Goal: Information Seeking & Learning: Learn about a topic

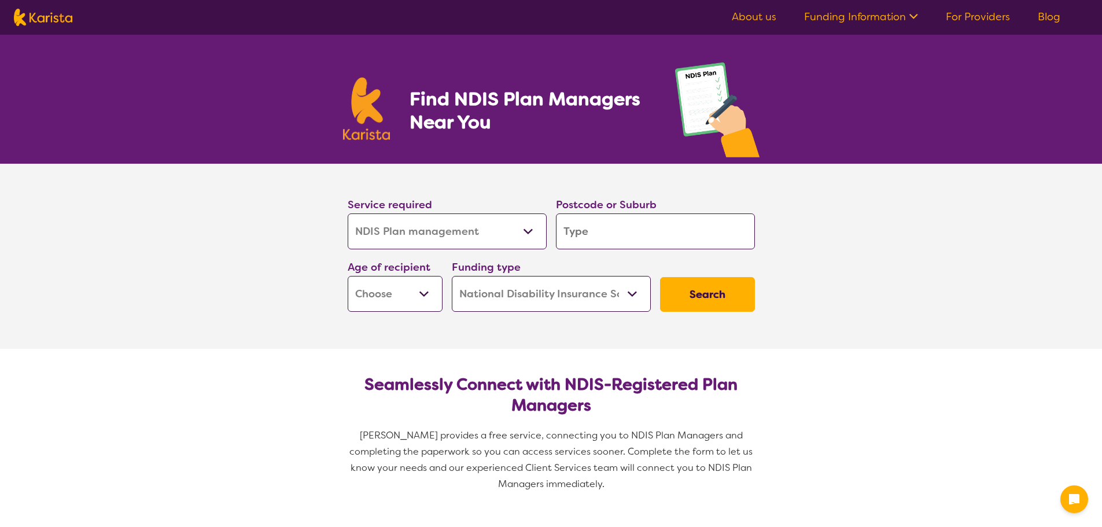
select select "NDIS Plan management"
select select "NDIS"
select select "NDIS Plan management"
select select "NDIS"
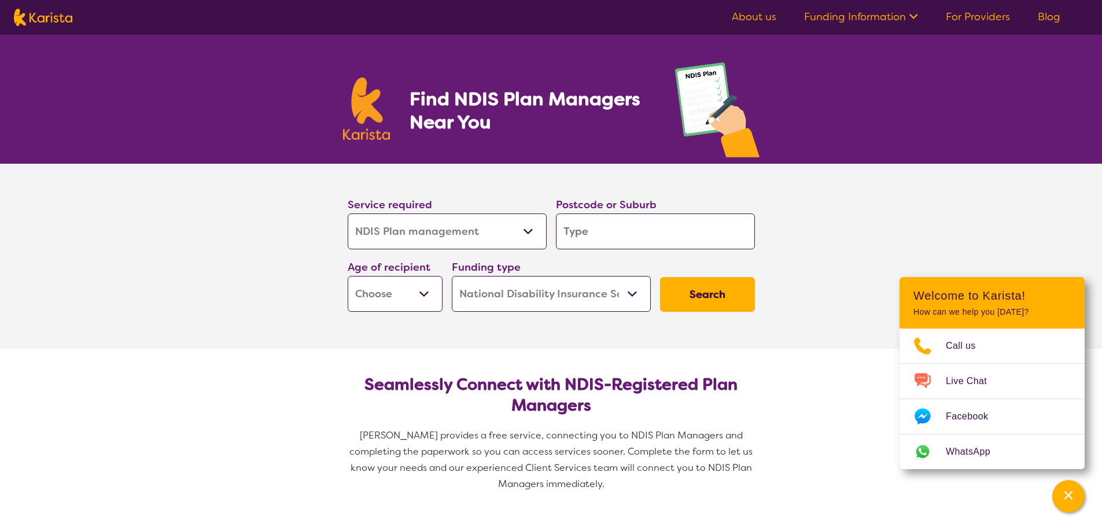
click at [591, 233] on input "search" at bounding box center [655, 231] width 199 height 36
type input "5"
type input "50"
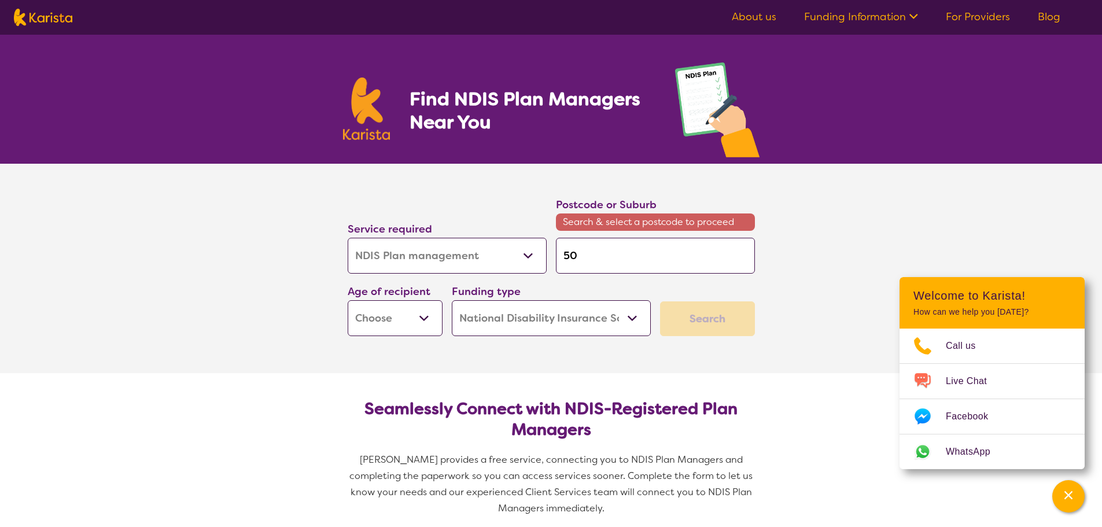
type input "509"
type input "5098"
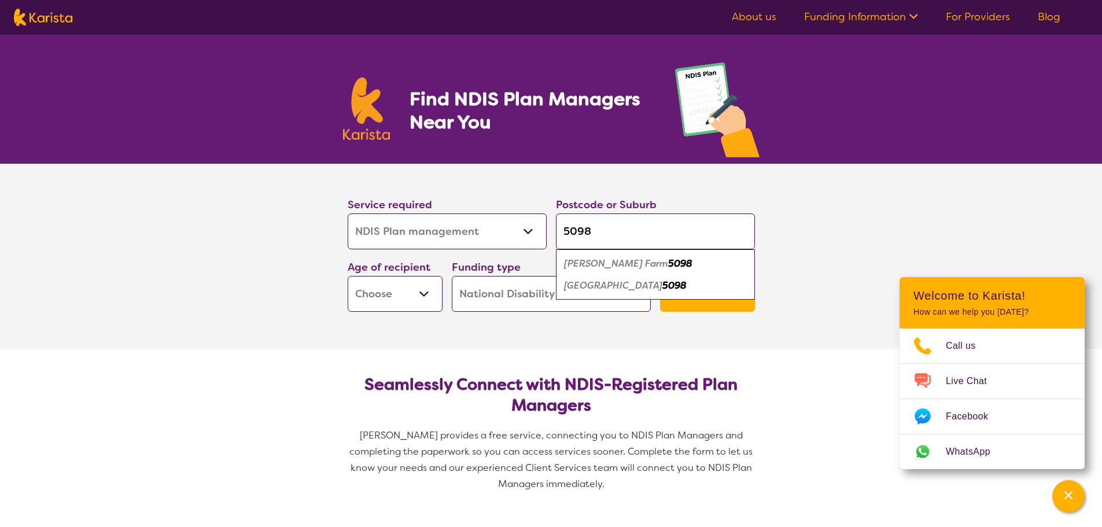
click at [586, 261] on em "[PERSON_NAME] Farm" at bounding box center [616, 263] width 104 height 12
click at [616, 235] on input "5098" at bounding box center [655, 231] width 199 height 36
type input "5098\"
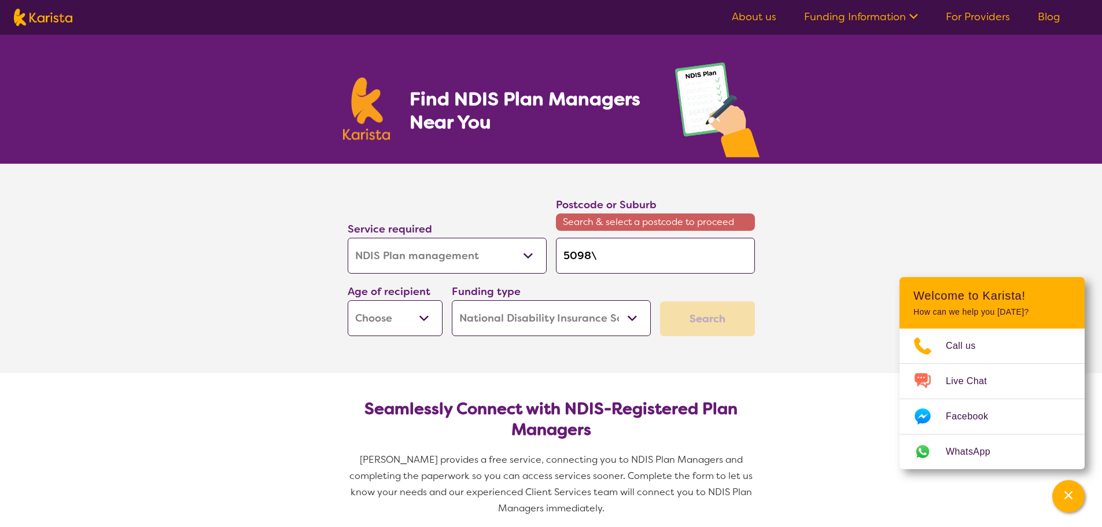
type input "5098\8"
type input "5098\"
type input "5098"
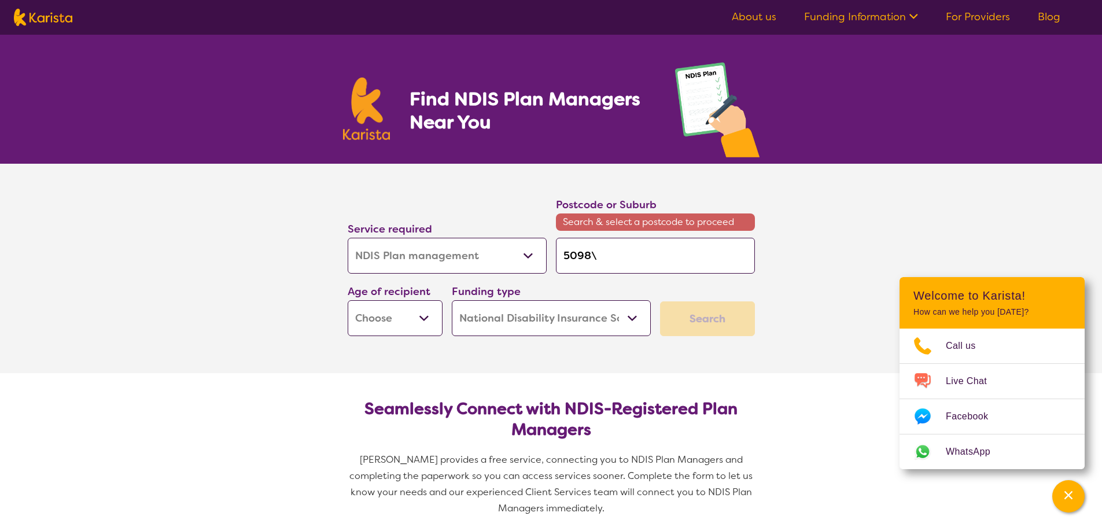
type input "5098"
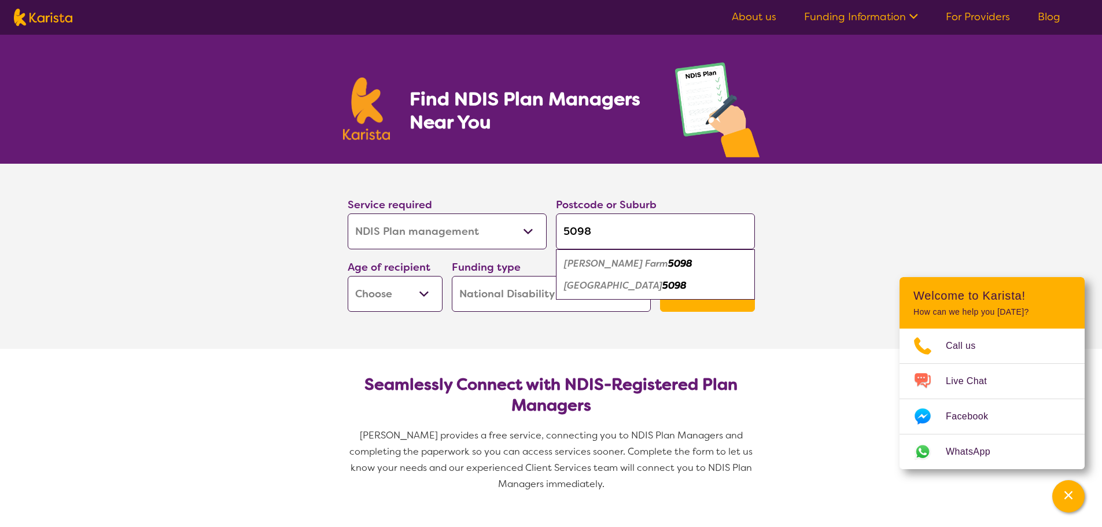
click at [597, 264] on em "[PERSON_NAME] Farm" at bounding box center [616, 263] width 104 height 12
click at [422, 288] on select "Early Childhood - 0 to 9 Child - 10 to 11 Adolescent - 12 to 17 Adult - 18 to 6…" at bounding box center [395, 294] width 95 height 36
select select "AD"
click at [348, 276] on select "Early Childhood - 0 to 9 Child - 10 to 11 Adolescent - 12 to 17 Adult - 18 to 6…" at bounding box center [395, 294] width 95 height 36
select select "AD"
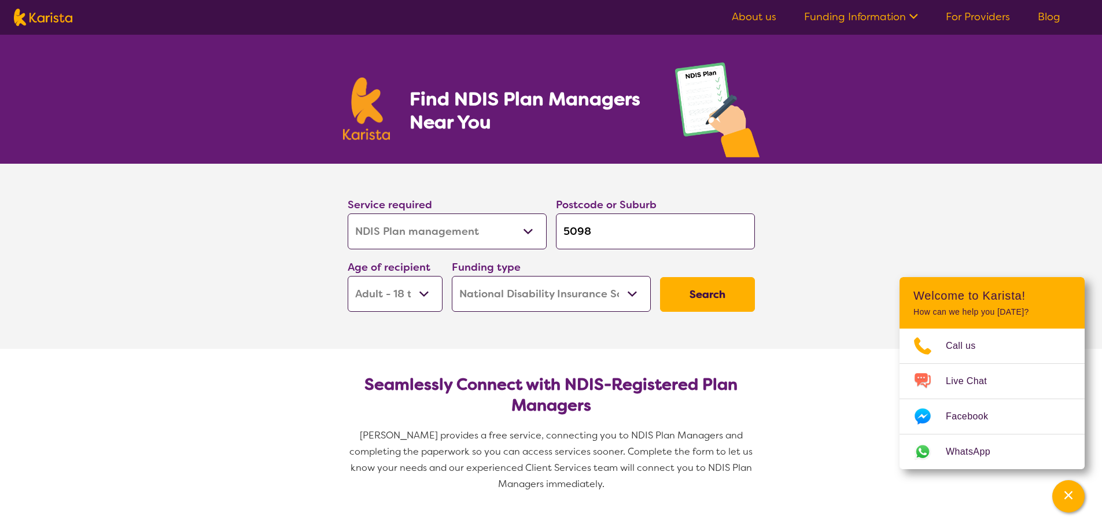
click at [710, 292] on button "Search" at bounding box center [707, 294] width 95 height 35
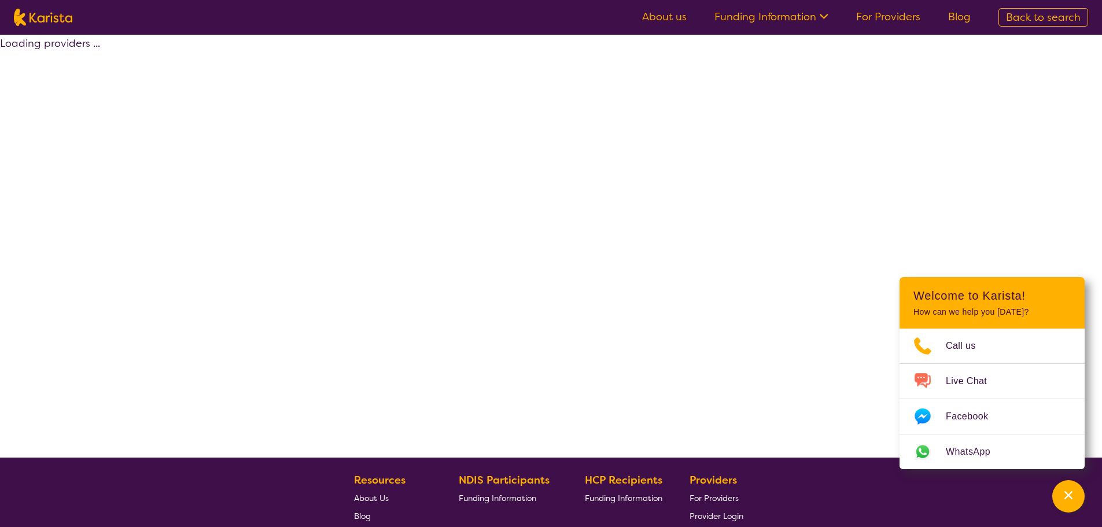
select select "by_score"
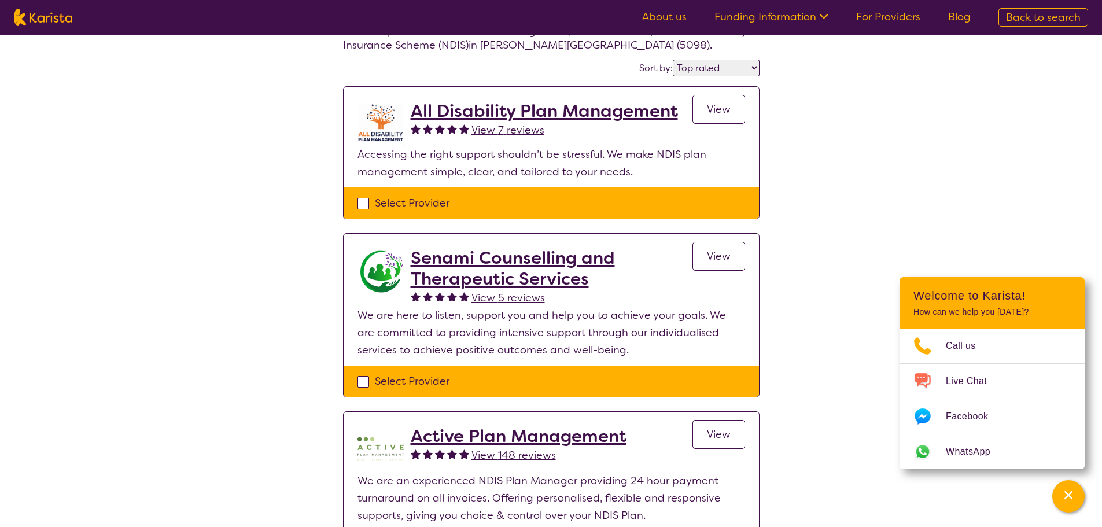
scroll to position [116, 0]
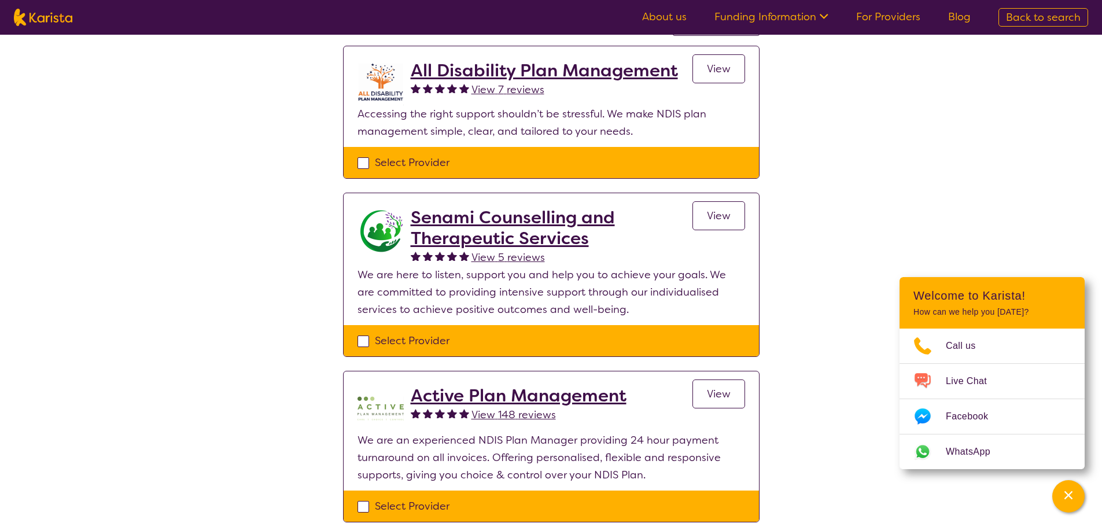
click at [490, 416] on span "View 148 reviews" at bounding box center [513, 415] width 84 height 14
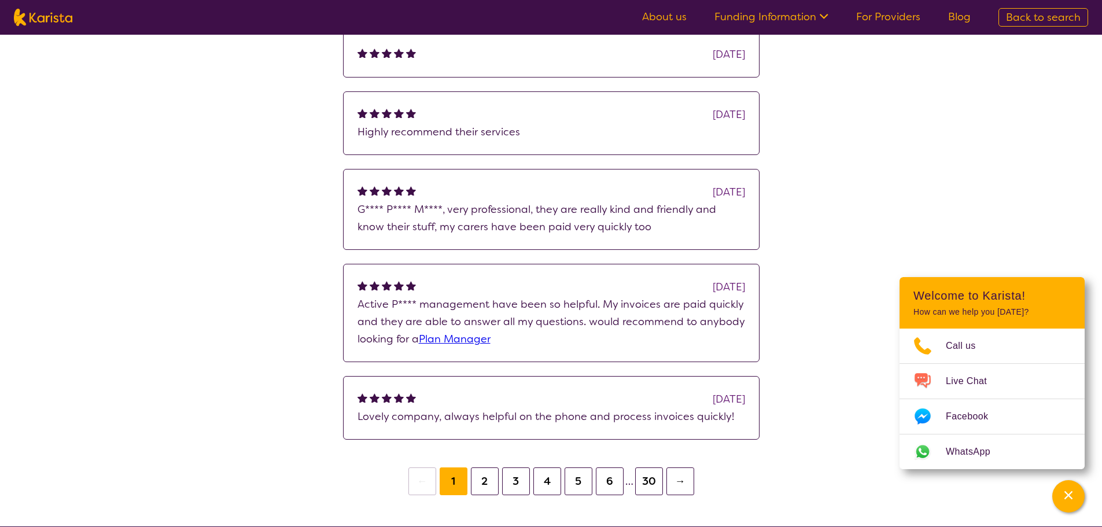
scroll to position [289, 0]
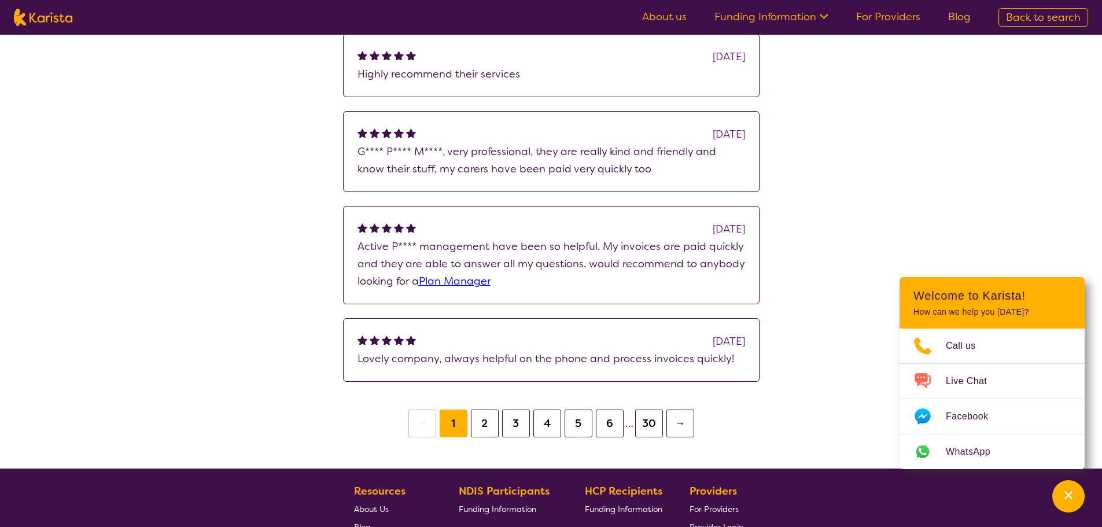
click at [489, 426] on button "2" at bounding box center [485, 423] width 28 height 28
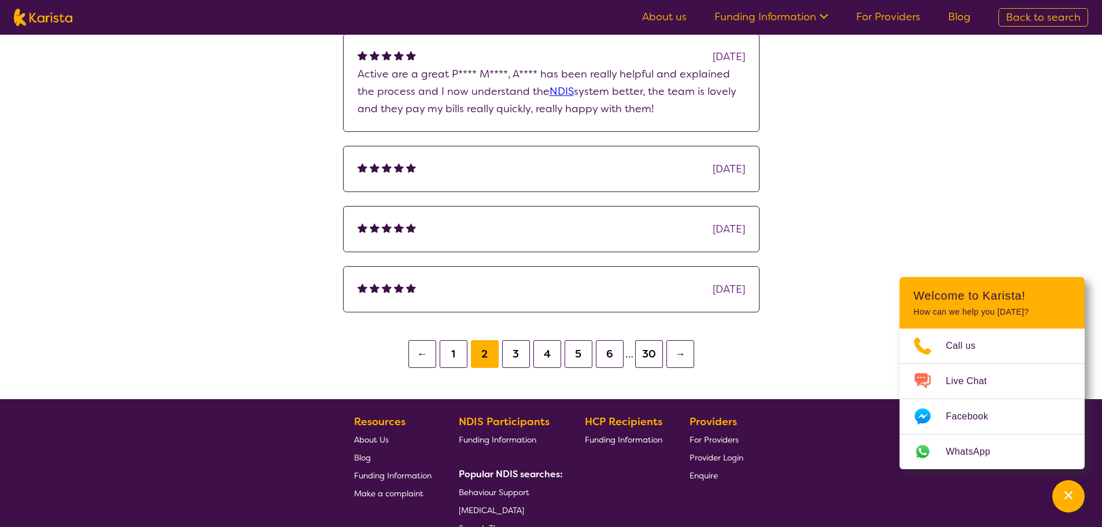
click at [455, 354] on button "1" at bounding box center [453, 354] width 28 height 28
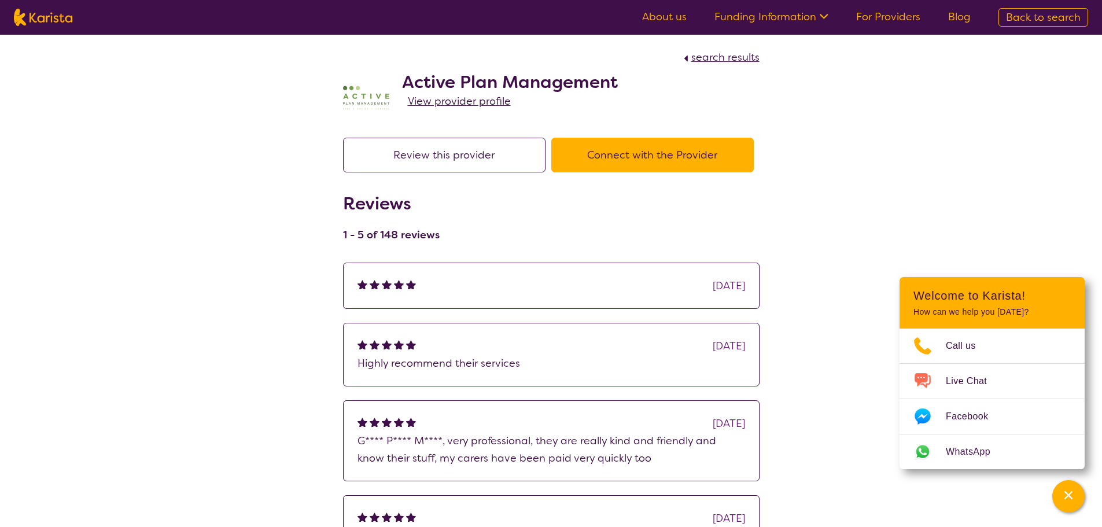
click at [723, 60] on span "search results" at bounding box center [725, 57] width 68 height 14
select select "by_score"
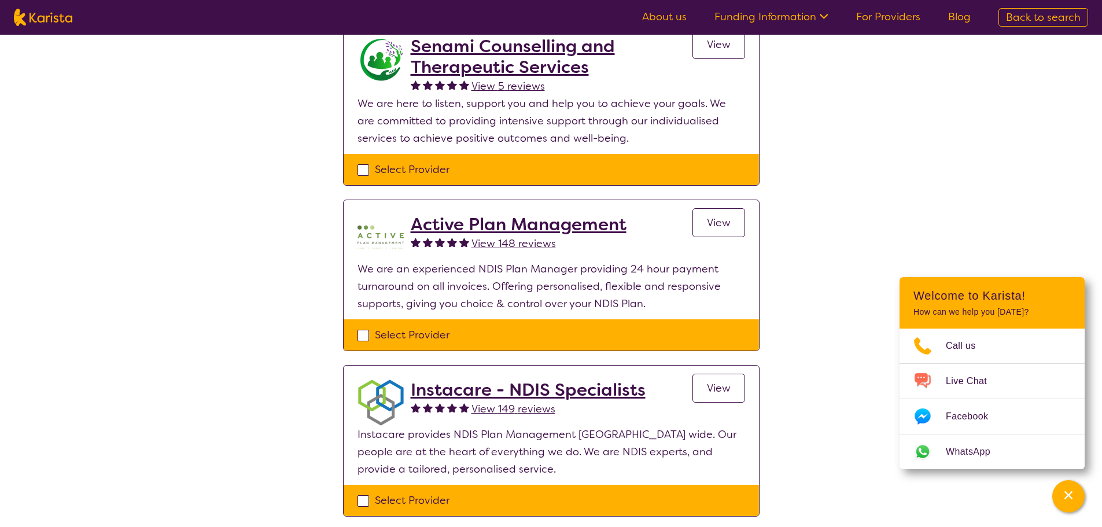
scroll to position [289, 0]
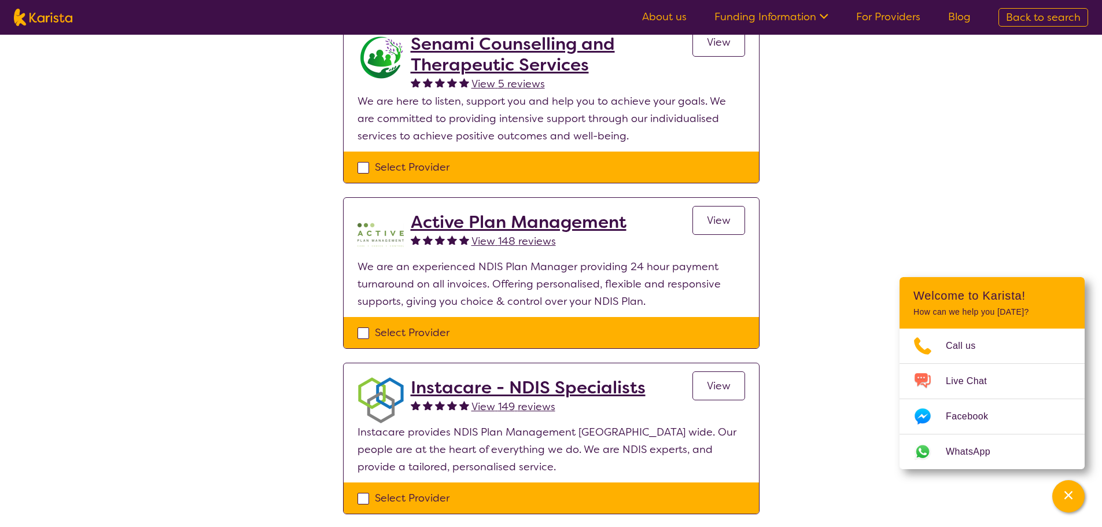
click at [447, 222] on h2 "Active Plan Management" at bounding box center [519, 222] width 216 height 21
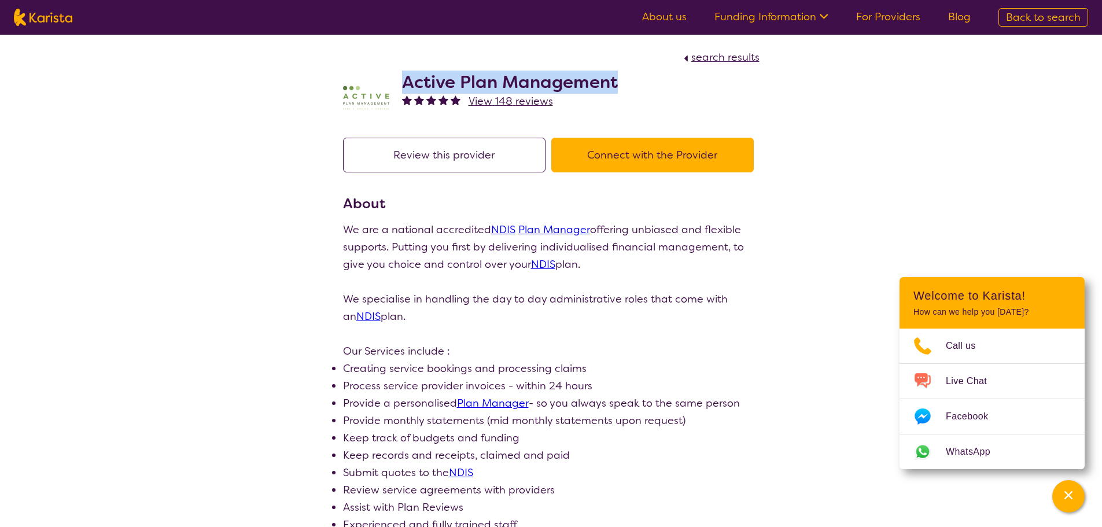
drag, startPoint x: 402, startPoint y: 80, endPoint x: 616, endPoint y: 86, distance: 213.5
click at [616, 86] on h2 "Active Plan Management" at bounding box center [510, 82] width 216 height 21
copy h2 "Active Plan Management"
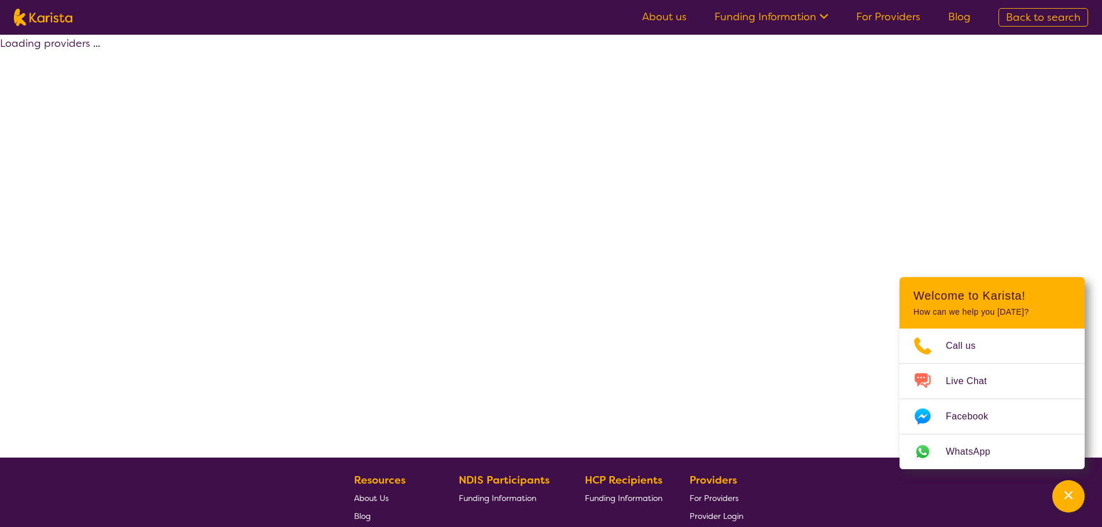
scroll to position [209, 0]
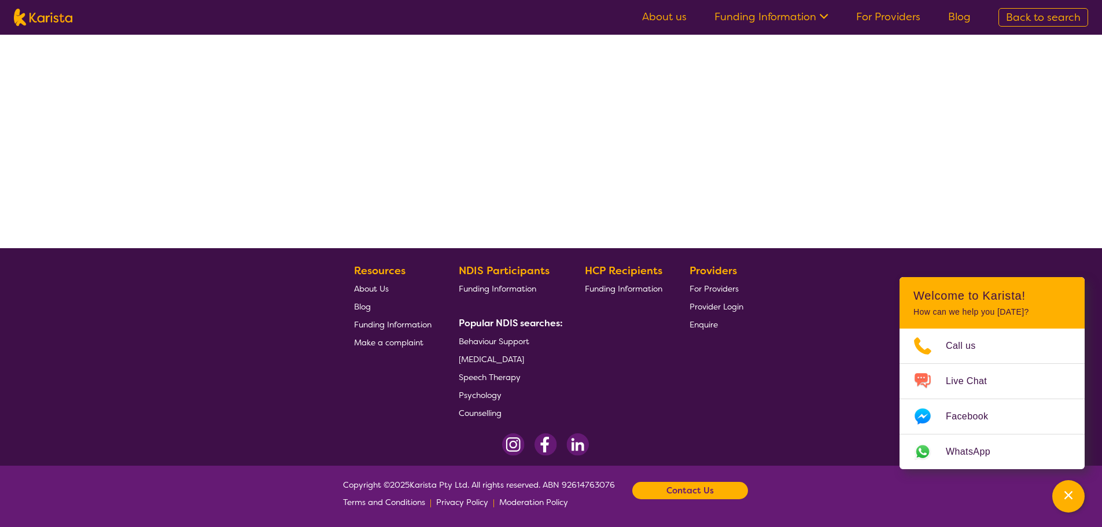
select select "by_score"
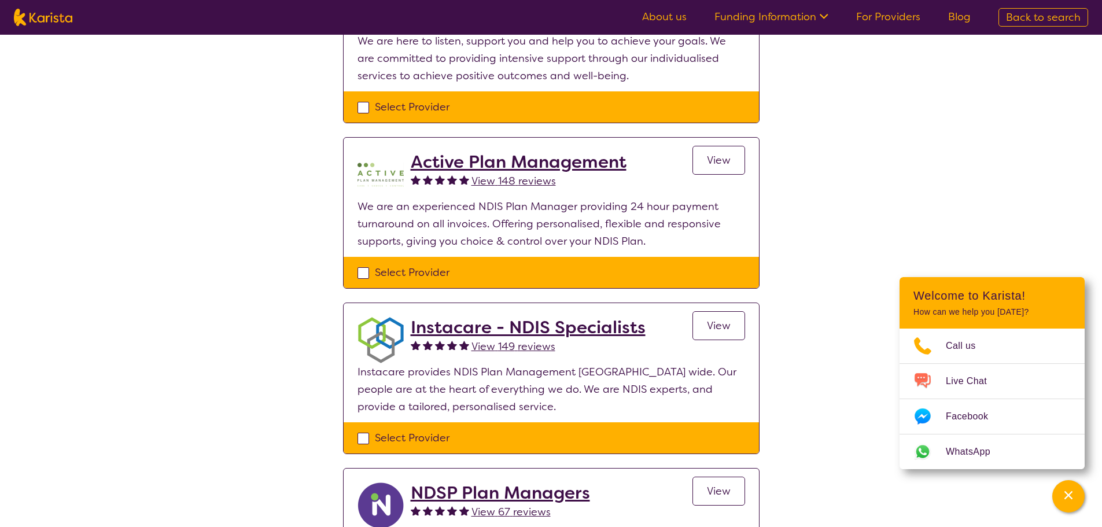
scroll to position [383, 0]
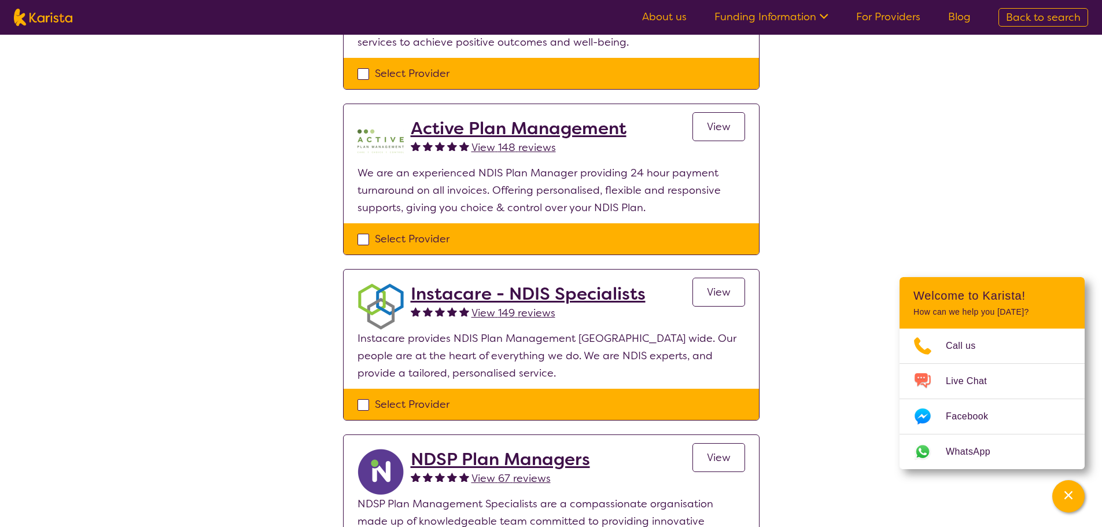
click at [437, 294] on h2 "Instacare - NDIS Specialists" at bounding box center [528, 293] width 235 height 21
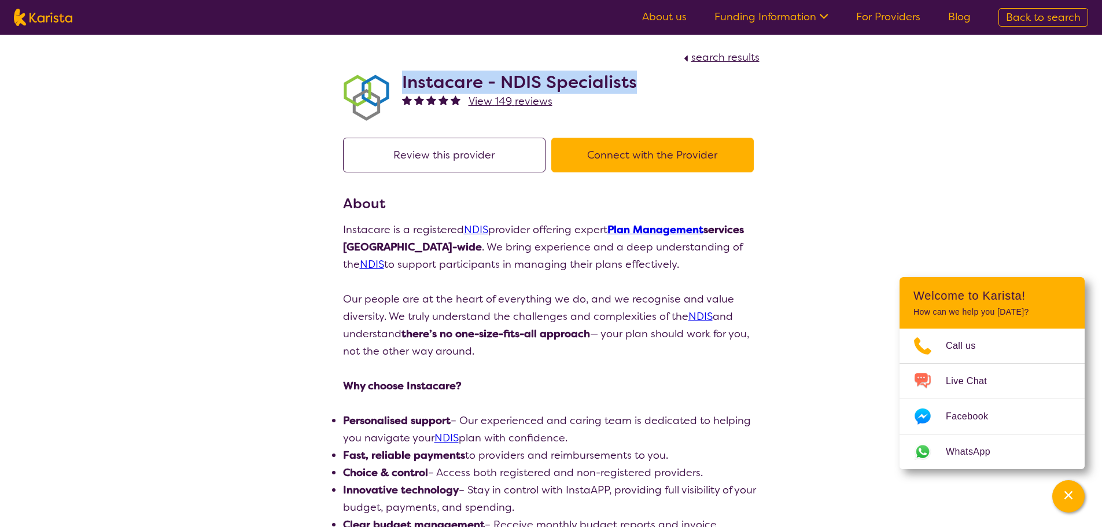
drag, startPoint x: 402, startPoint y: 79, endPoint x: 633, endPoint y: 84, distance: 231.4
click at [633, 84] on h2 "Instacare - NDIS Specialists" at bounding box center [519, 82] width 235 height 21
copy h2 "Instacare - NDIS Specialists"
